Goal: Transaction & Acquisition: Purchase product/service

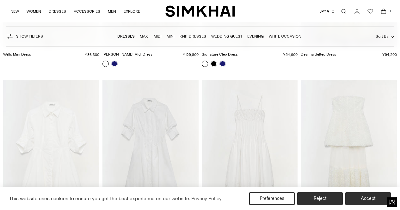
scroll to position [4567, 0]
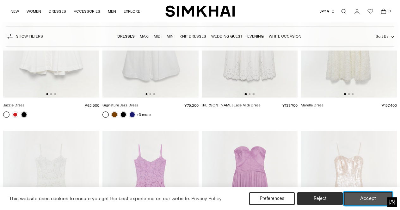
click at [361, 202] on button "Accept" at bounding box center [368, 198] width 48 height 13
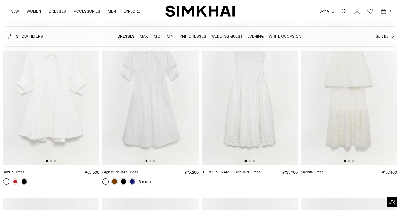
scroll to position [4504, 0]
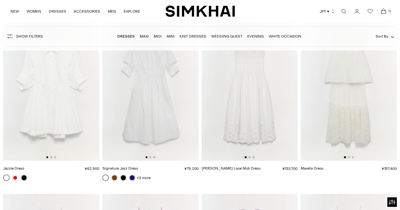
click at [319, 166] on link "Marella Dress" at bounding box center [312, 168] width 23 height 4
click at [233, 166] on link "Lilianna Cotton Lace Midi Dress" at bounding box center [231, 168] width 59 height 4
click at [17, 166] on link "Jazzie Dress" at bounding box center [13, 168] width 21 height 4
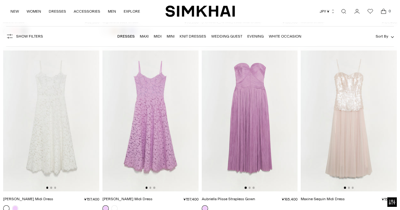
scroll to position [4662, 0]
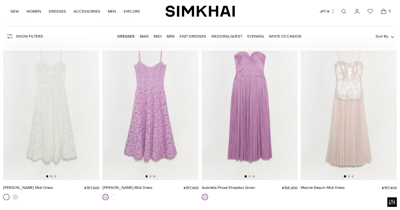
click at [236, 186] on link "Aubriella Plisse Strapless Gown" at bounding box center [228, 188] width 53 height 4
click at [31, 186] on link "[PERSON_NAME] Midi Dress" at bounding box center [28, 188] width 50 height 4
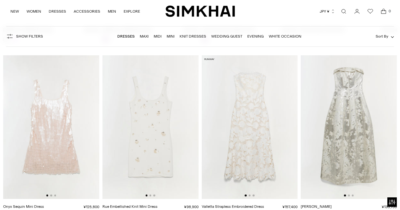
scroll to position [4883, 0]
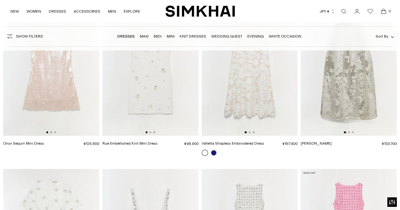
click at [239, 141] on link "Valletta Strapless Embroidered Dress" at bounding box center [233, 143] width 62 height 4
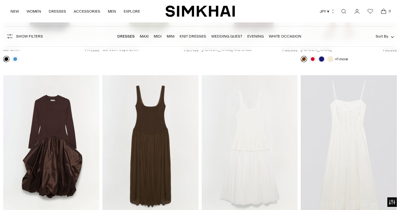
scroll to position [6495, 0]
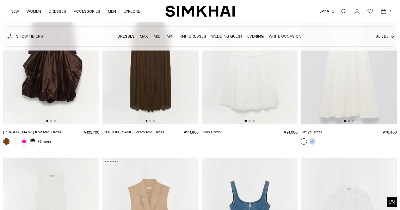
click at [313, 130] on link "Kittiya Dress" at bounding box center [311, 132] width 21 height 4
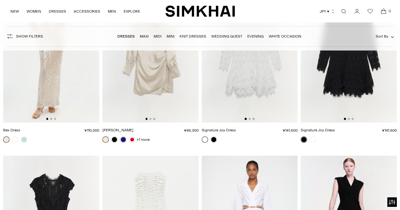
scroll to position [7538, 0]
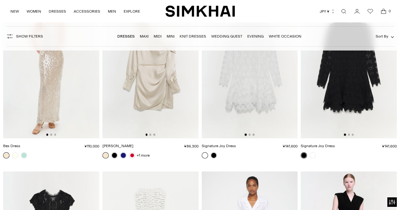
click at [232, 144] on link "Signature Joy Dress" at bounding box center [219, 146] width 34 height 4
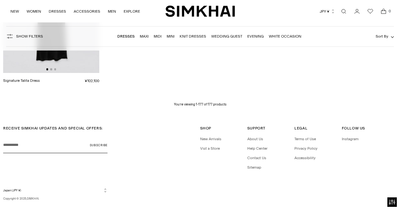
scroll to position [7926, 0]
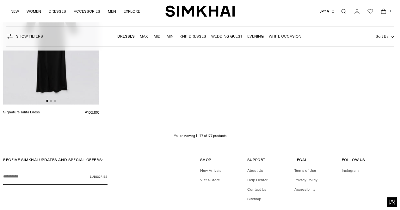
click at [131, 35] on link "Dresses" at bounding box center [125, 36] width 17 height 4
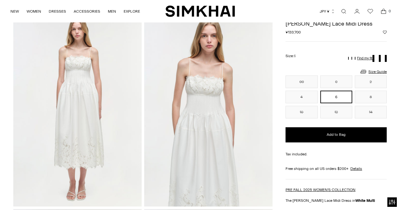
scroll to position [32, 0]
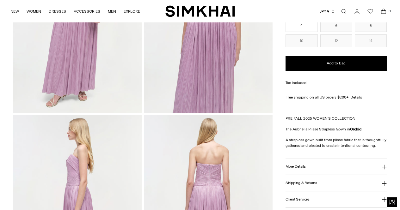
scroll to position [126, 0]
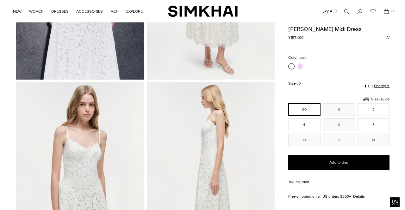
scroll to position [158, 0]
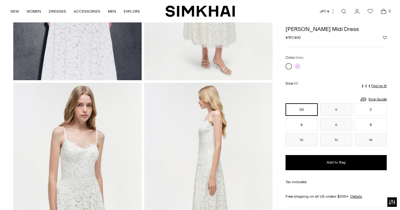
click at [292, 35] on span "¥157,400" at bounding box center [292, 38] width 15 height 6
click at [294, 38] on span "¥157,400" at bounding box center [292, 38] width 15 height 6
drag, startPoint x: 292, startPoint y: 38, endPoint x: 302, endPoint y: 38, distance: 10.4
click at [302, 38] on div "Regular price ¥157,400 Unit price / per" at bounding box center [335, 38] width 101 height 6
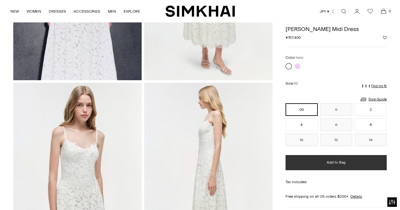
click at [338, 162] on span "Add to Bag" at bounding box center [335, 162] width 19 height 5
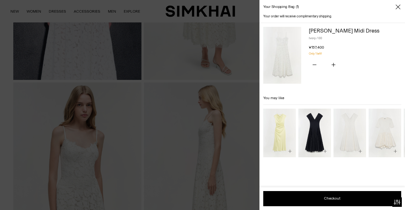
click at [399, 9] on icon "Close" at bounding box center [397, 7] width 5 height 6
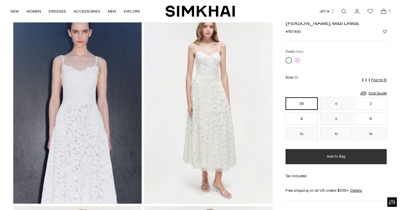
scroll to position [0, 0]
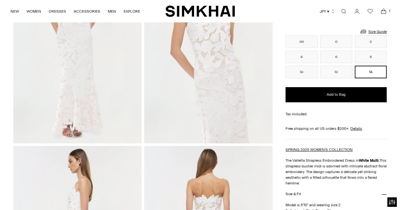
scroll to position [190, 0]
